Goal: Information Seeking & Learning: Learn about a topic

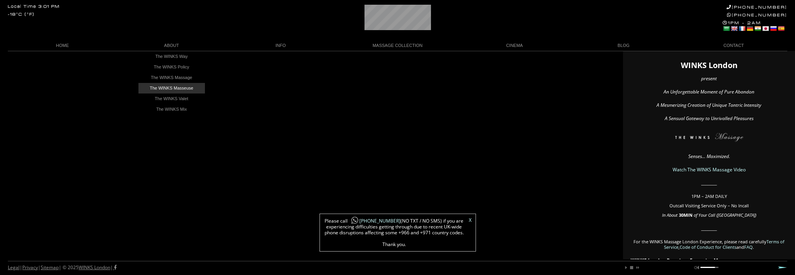
click at [172, 86] on link "The WINKS Masseuse" at bounding box center [171, 88] width 66 height 11
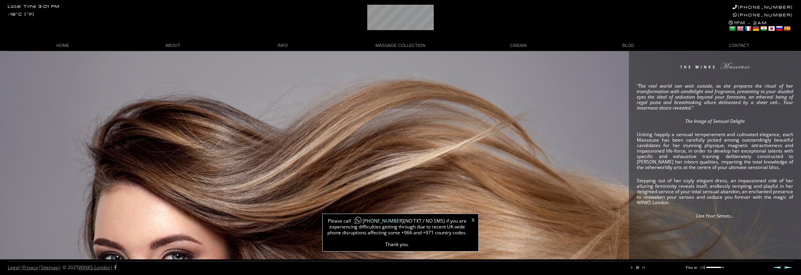
click at [265, 142] on div "“The real world can wait outside, as she prepares the ritual of her transformat…" at bounding box center [400, 160] width 801 height 218
click at [225, 178] on div "“The real world can wait outside, as she prepares the ritual of her transformat…" at bounding box center [400, 160] width 801 height 218
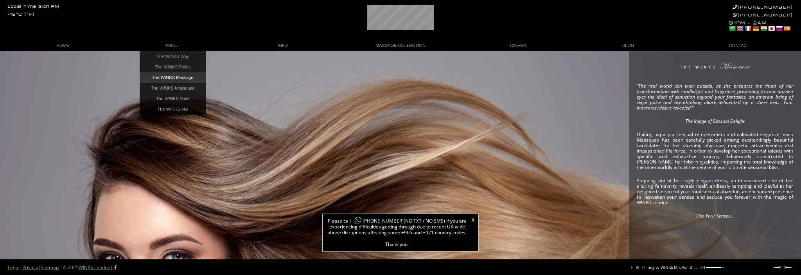
click at [185, 80] on link "The WINKS Massage" at bounding box center [173, 77] width 66 height 11
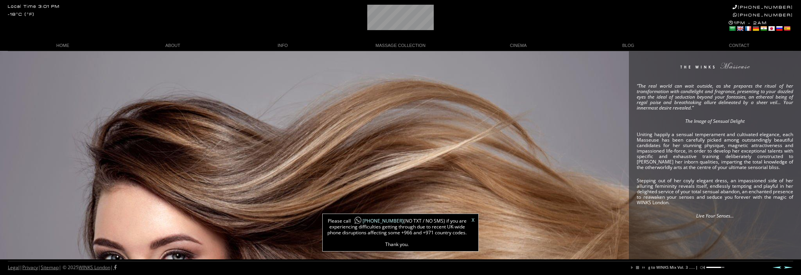
scroll to position [0, 80]
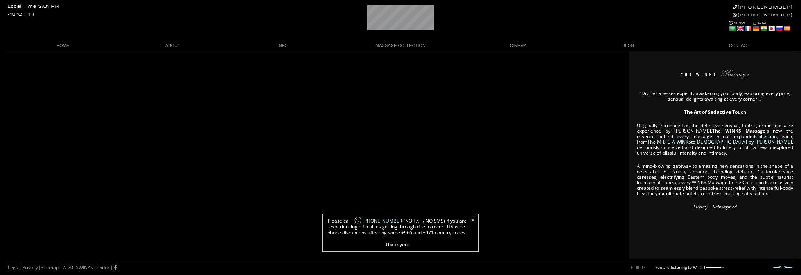
scroll to position [0, 43]
